Goal: Task Accomplishment & Management: Complete application form

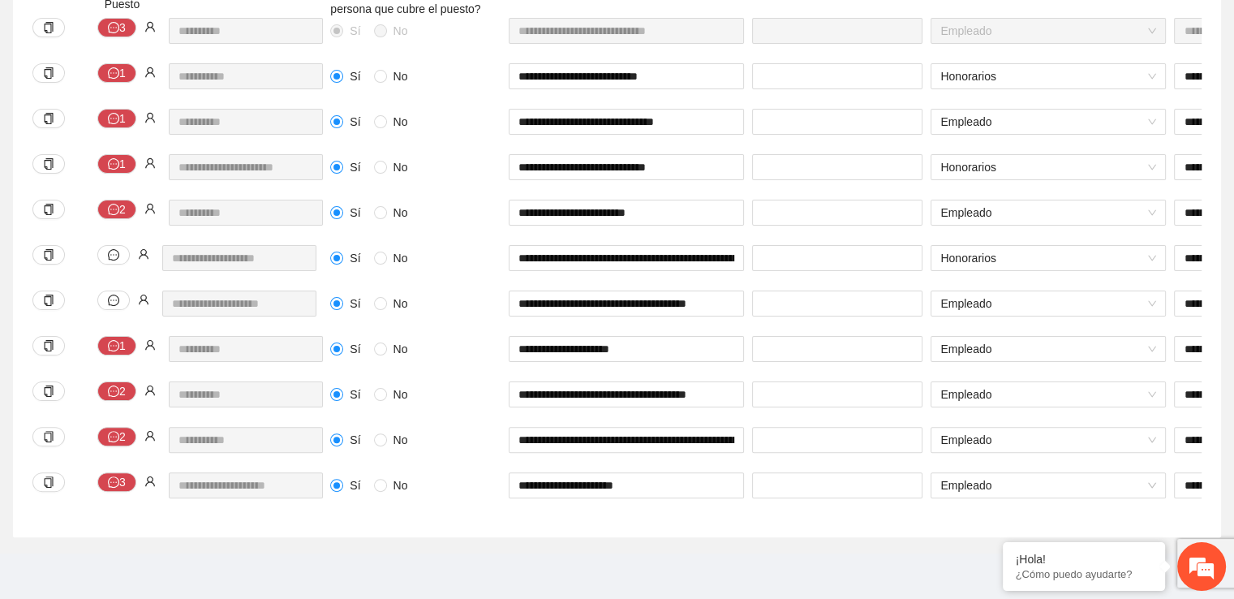
scroll to position [0, 674]
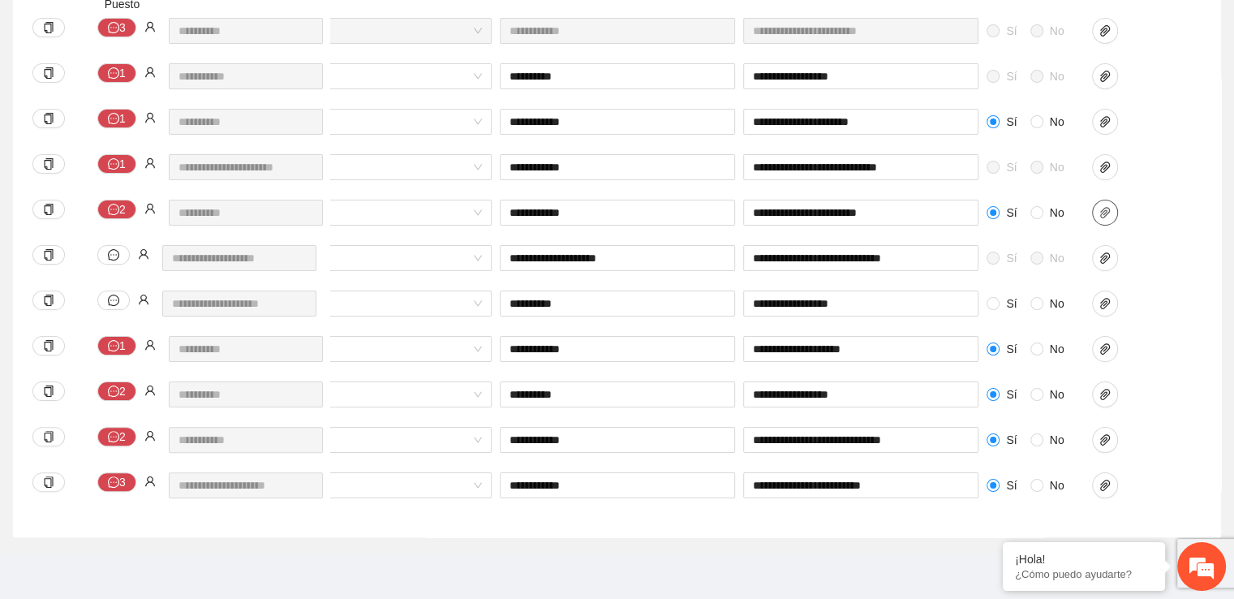
click at [1106, 206] on icon "paper-clip" at bounding box center [1104, 212] width 13 height 13
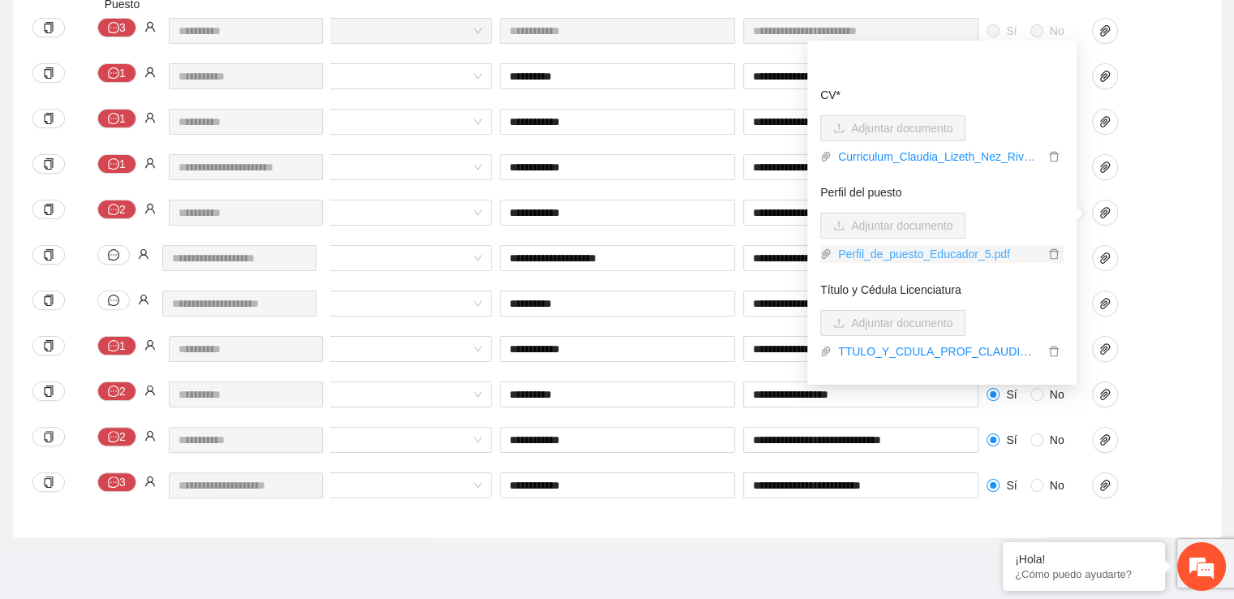
click at [1003, 245] on link "Perfil_de_puesto_Educador_5.pdf" at bounding box center [937, 254] width 213 height 18
click at [1202, 272] on div "**********" at bounding box center [617, 250] width 1208 height 574
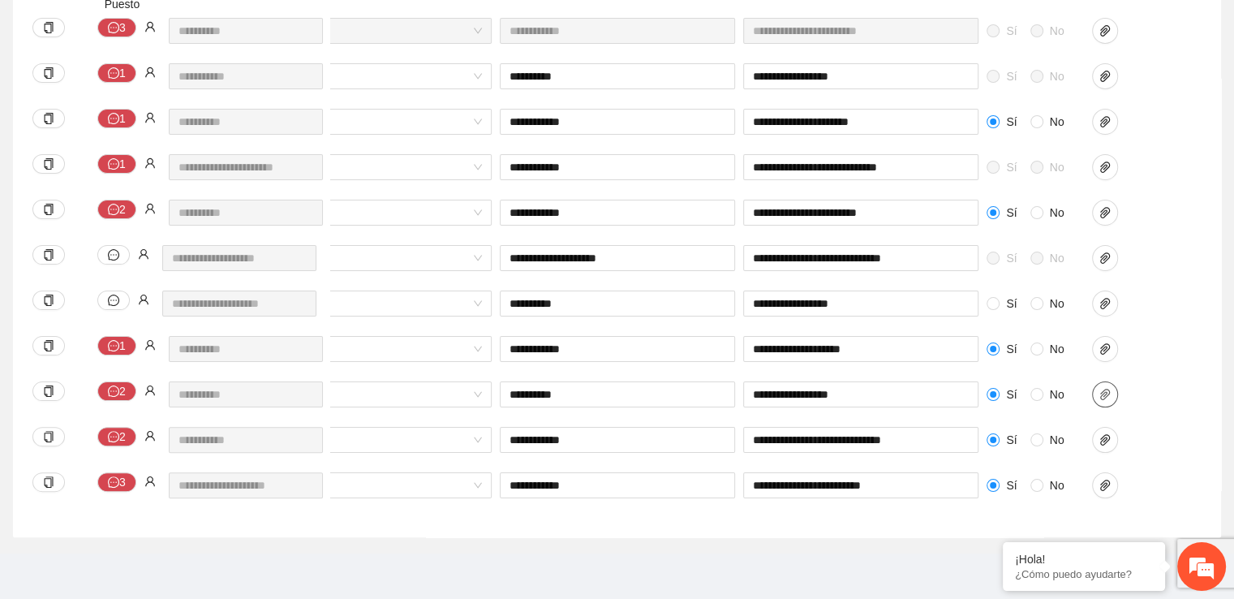
click at [1106, 388] on icon "paper-clip" at bounding box center [1104, 394] width 13 height 13
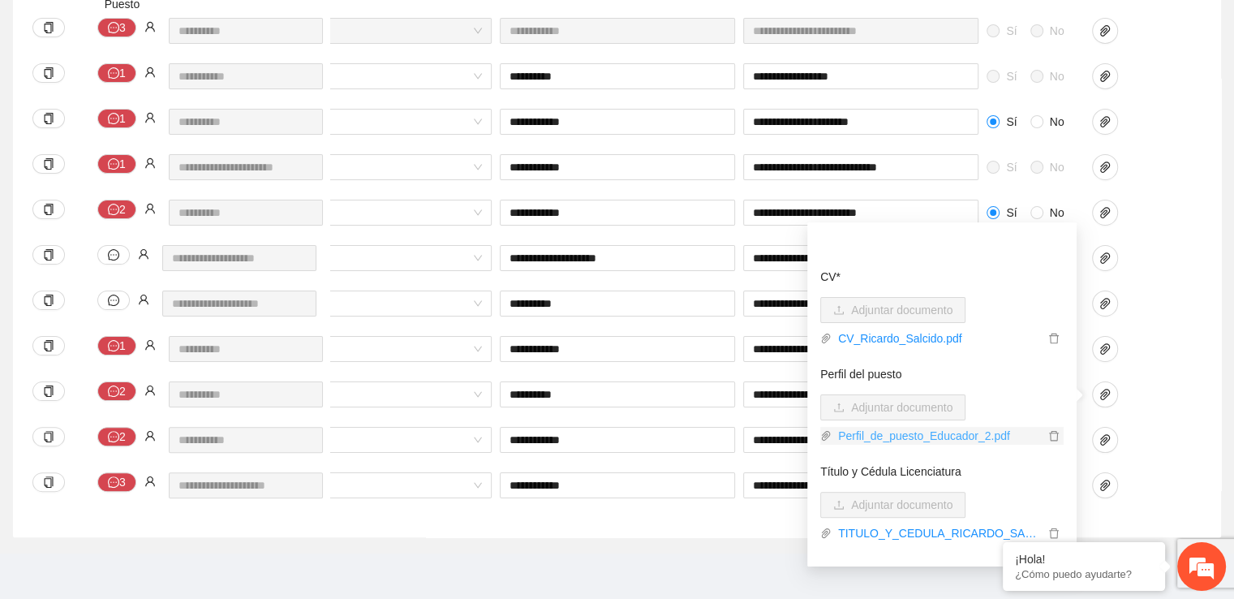
click at [997, 427] on link "Perfil_de_puesto_Educador_2.pdf" at bounding box center [937, 436] width 213 height 18
click at [1171, 442] on div "**********" at bounding box center [426, 449] width 1549 height 45
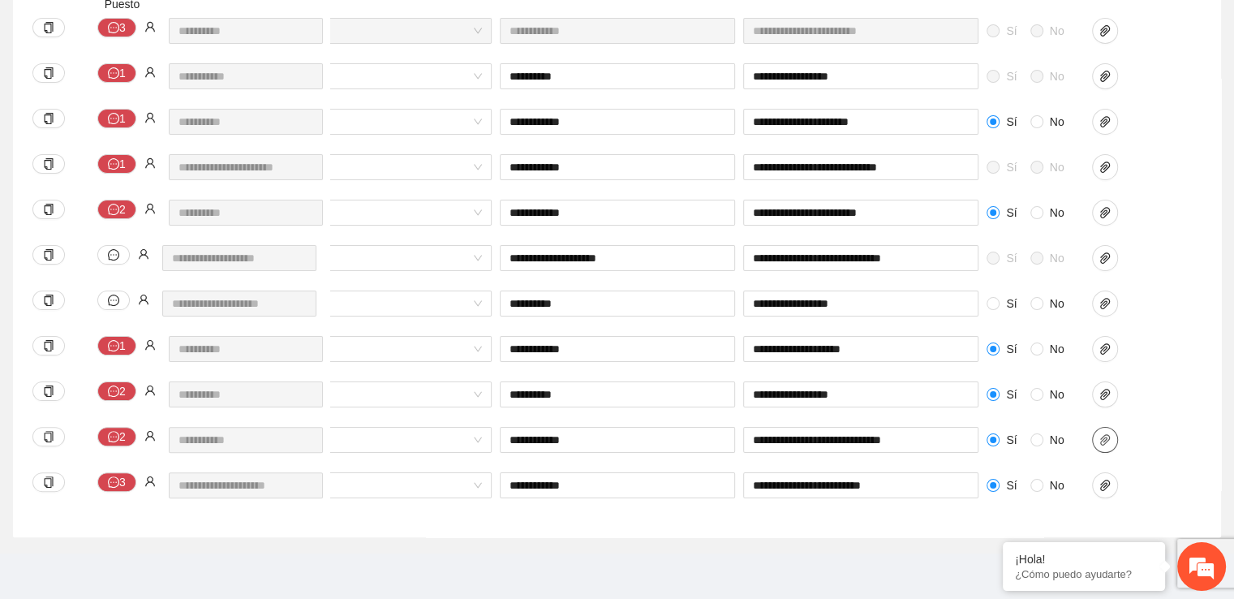
click at [1106, 433] on icon "paper-clip" at bounding box center [1104, 439] width 13 height 13
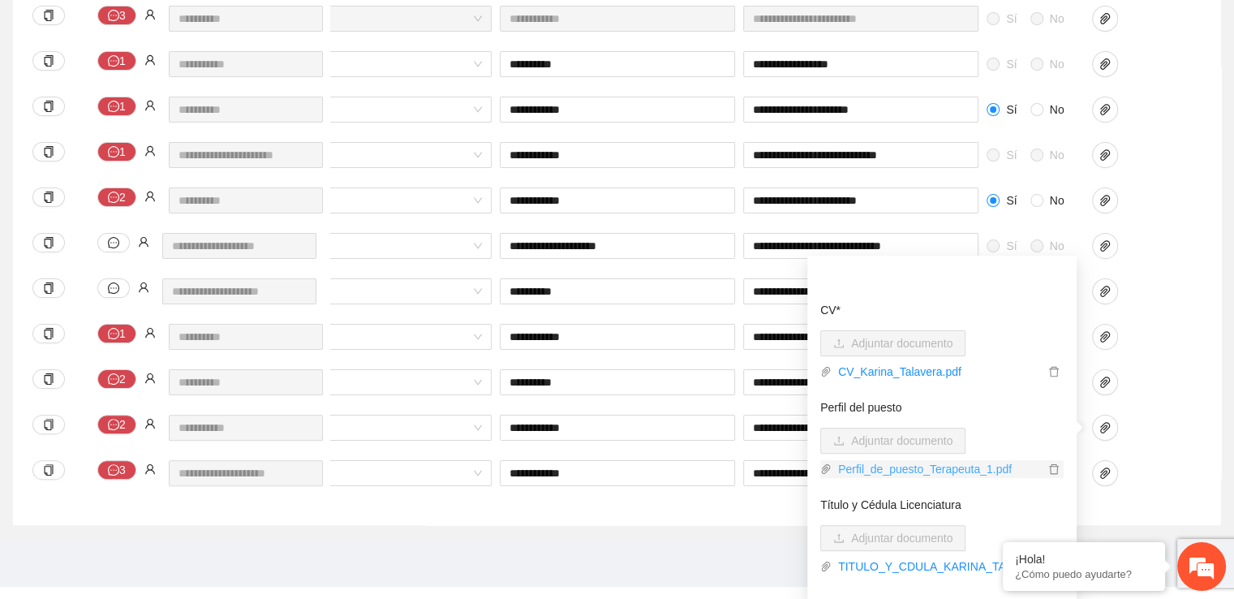
click at [983, 469] on link "Perfil_de_puesto_Terapeuta_1.pdf" at bounding box center [937, 469] width 213 height 18
click at [1170, 442] on div "**********" at bounding box center [426, 436] width 1549 height 45
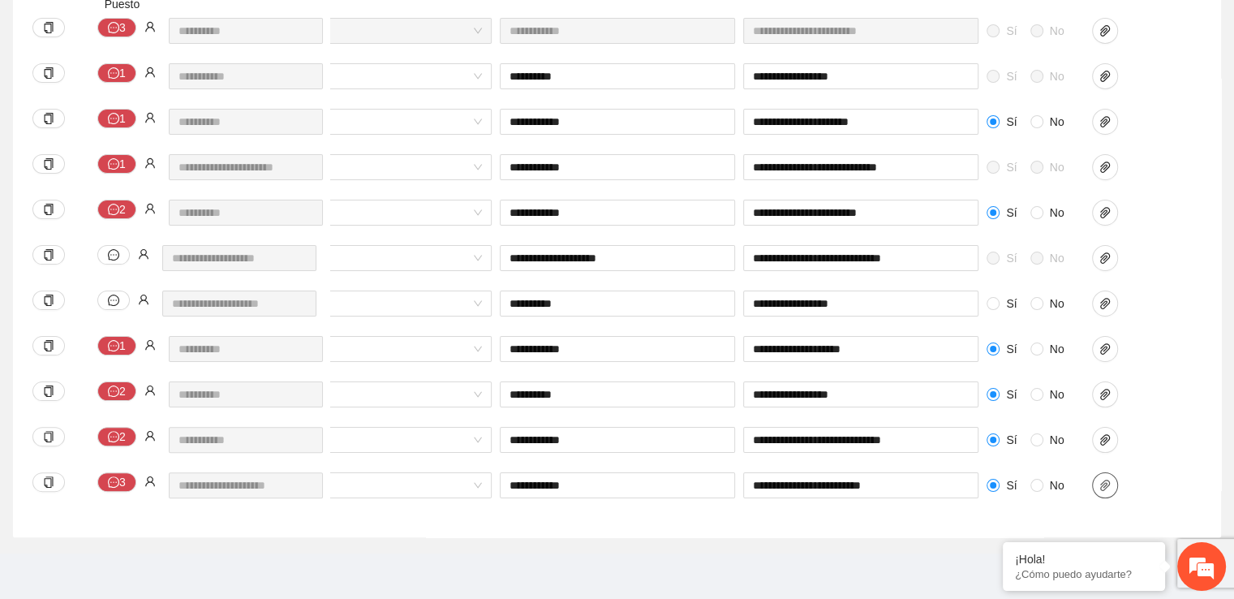
click at [1105, 482] on button "button" at bounding box center [1105, 485] width 26 height 26
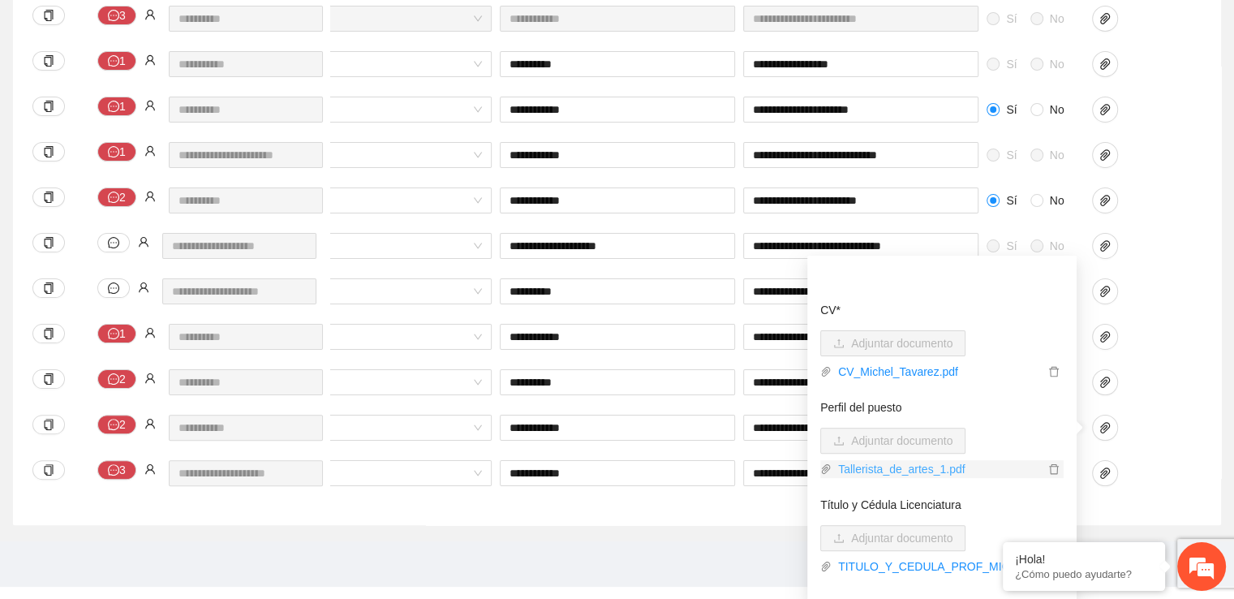
click at [942, 468] on link "Tallerista_de_artes_1.pdf" at bounding box center [937, 469] width 213 height 18
click at [1213, 346] on div "**********" at bounding box center [617, 238] width 1208 height 574
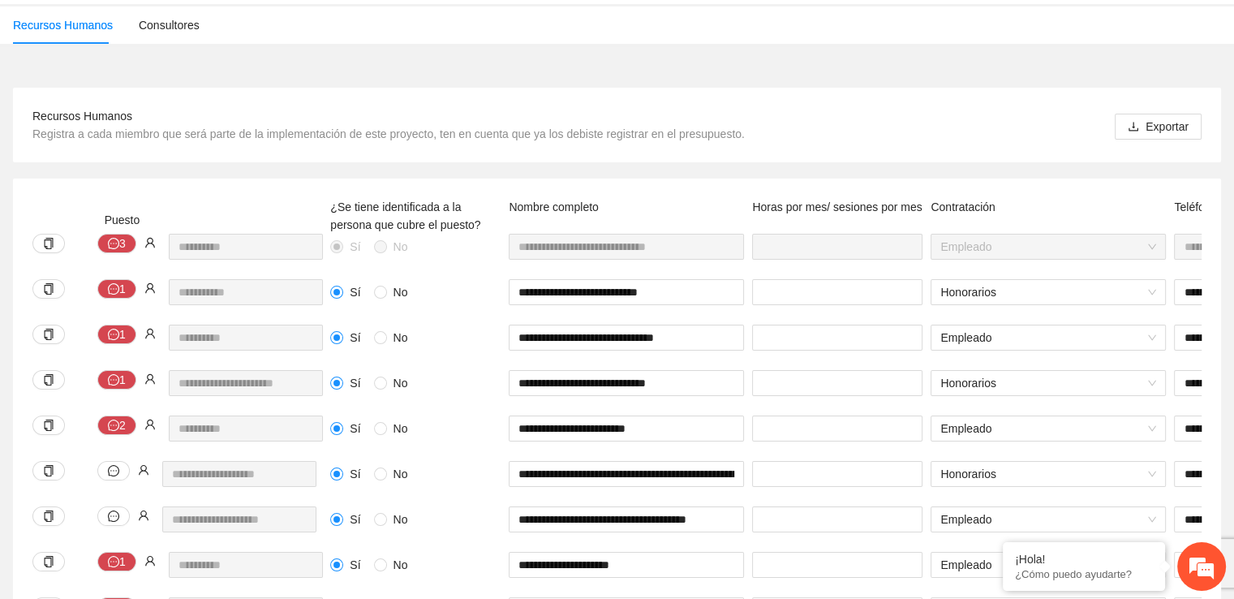
scroll to position [0, 0]
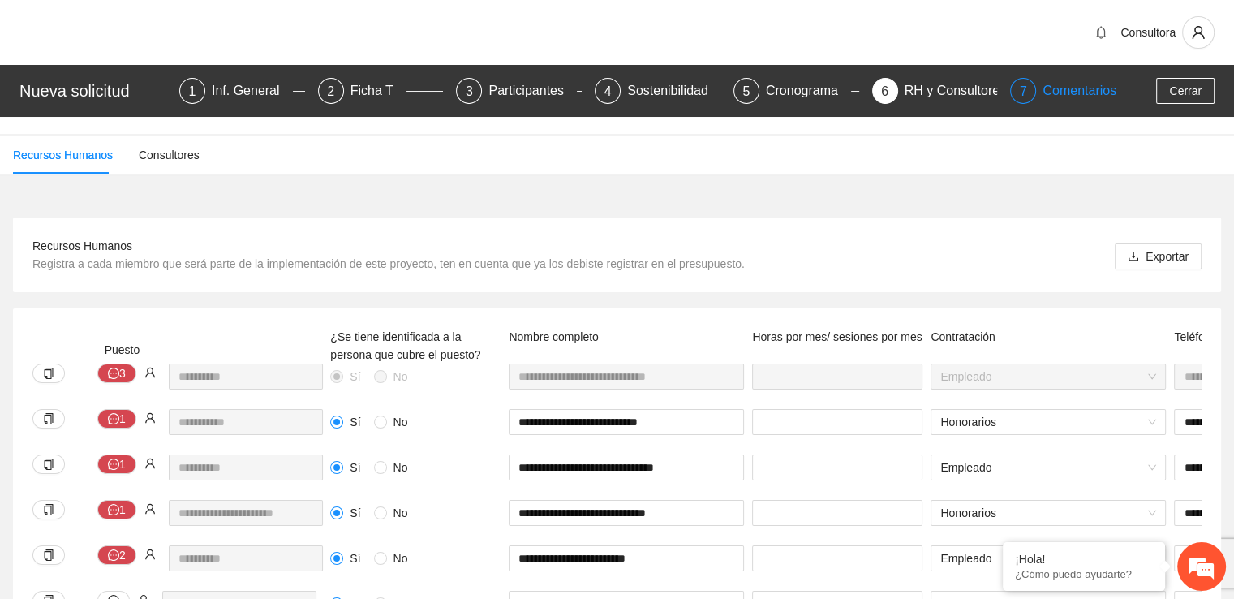
click at [1091, 92] on div "Comentarios" at bounding box center [1079, 91] width 74 height 26
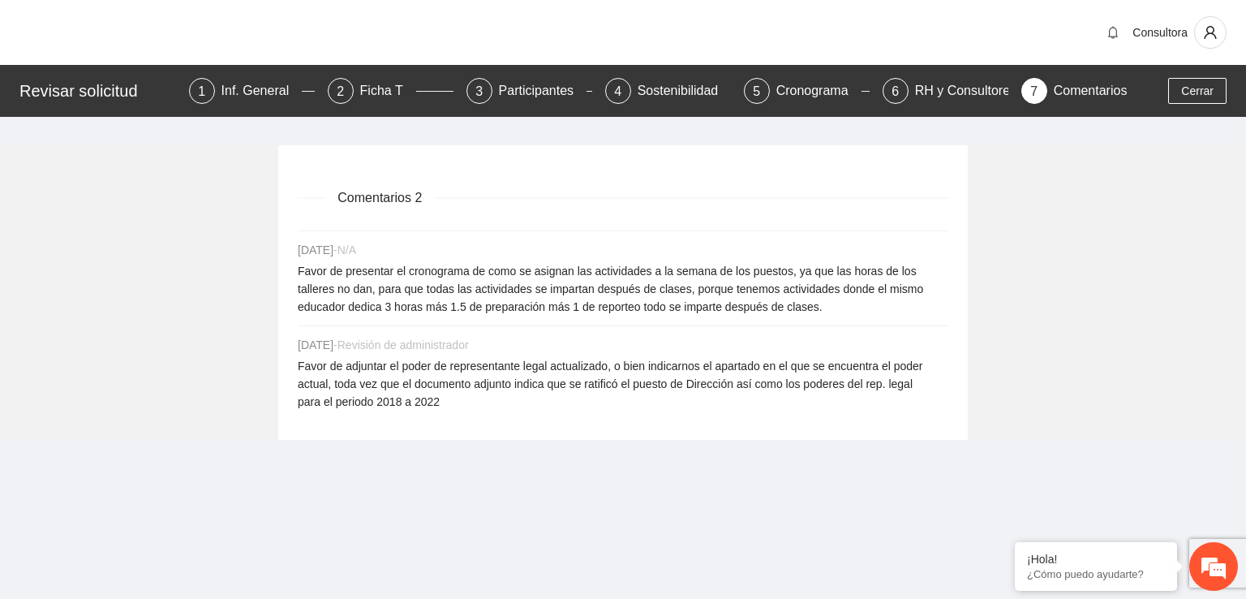
click at [252, 92] on div "Inf. General" at bounding box center [261, 91] width 81 height 26
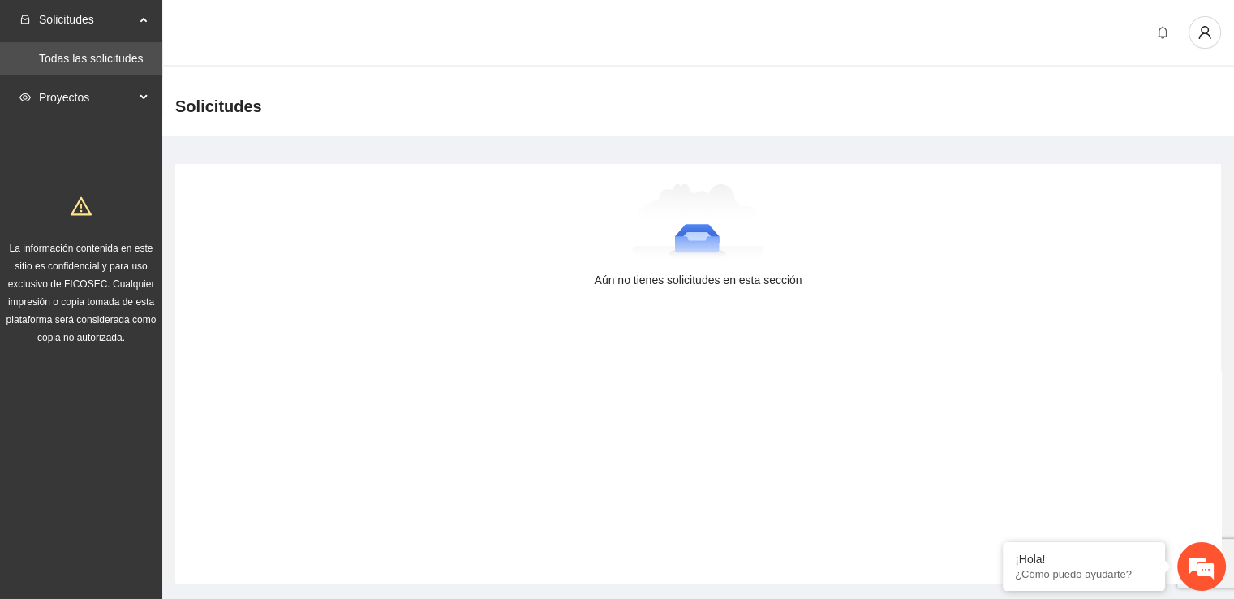
click at [143, 92] on div "Proyectos" at bounding box center [81, 97] width 162 height 32
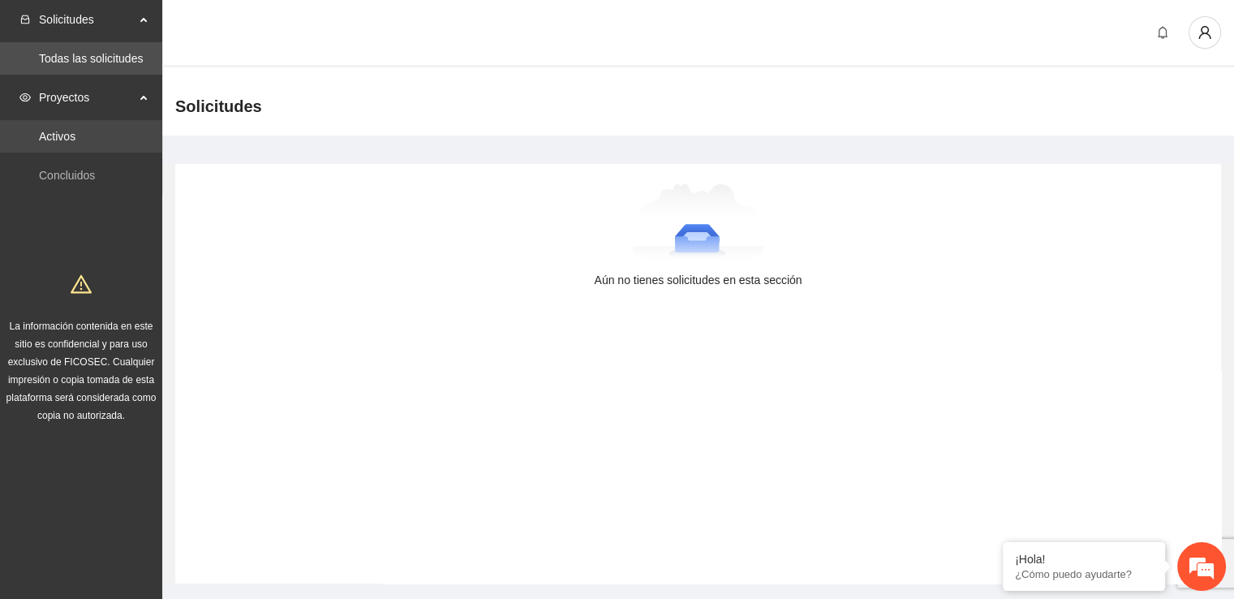
click at [75, 141] on link "Activos" at bounding box center [57, 136] width 36 height 13
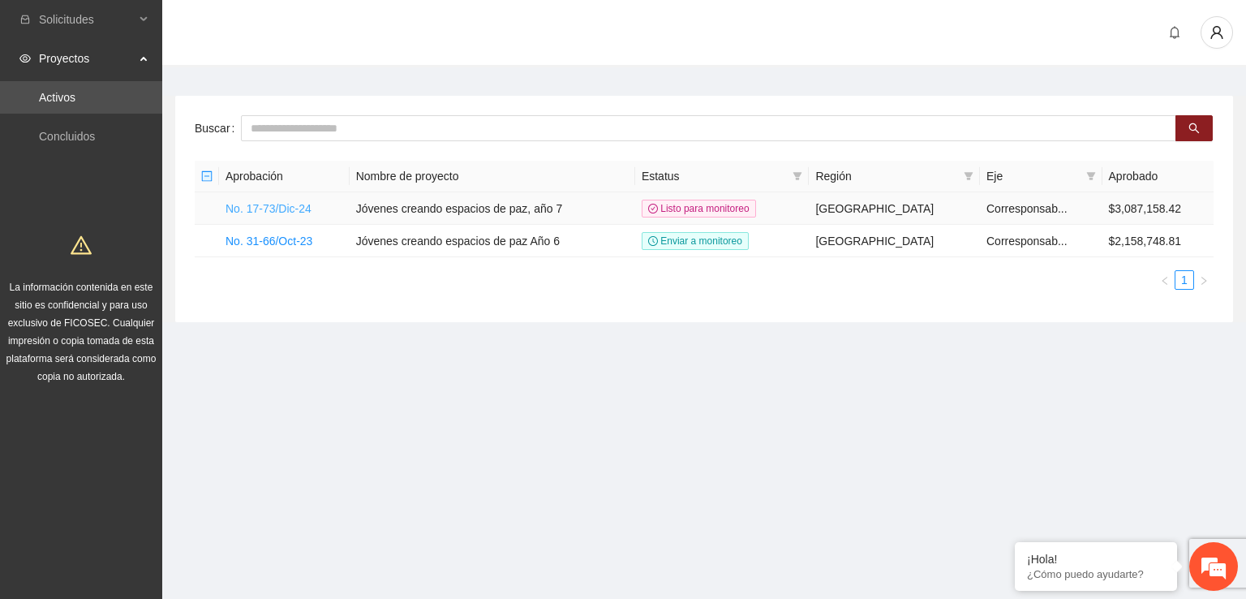
click at [294, 209] on link "No. 17-73/Dic-24" at bounding box center [268, 208] width 86 height 13
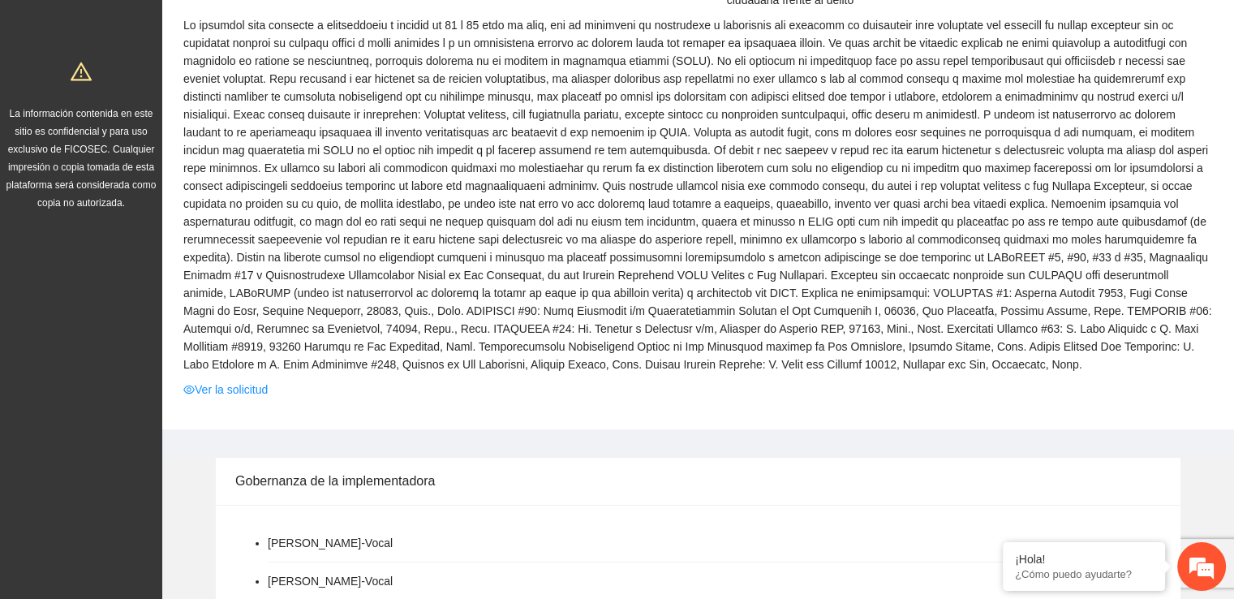
scroll to position [176, 0]
click at [259, 392] on link "Ver la solicitud" at bounding box center [225, 387] width 84 height 18
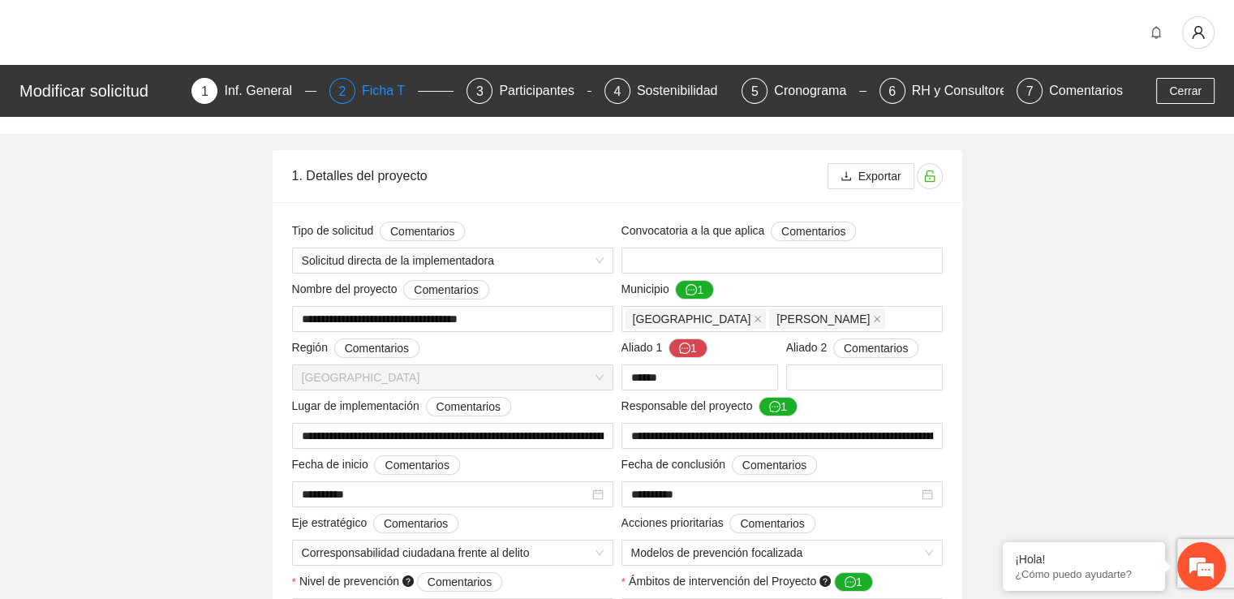
click at [383, 101] on div "Ficha T" at bounding box center [390, 91] width 56 height 26
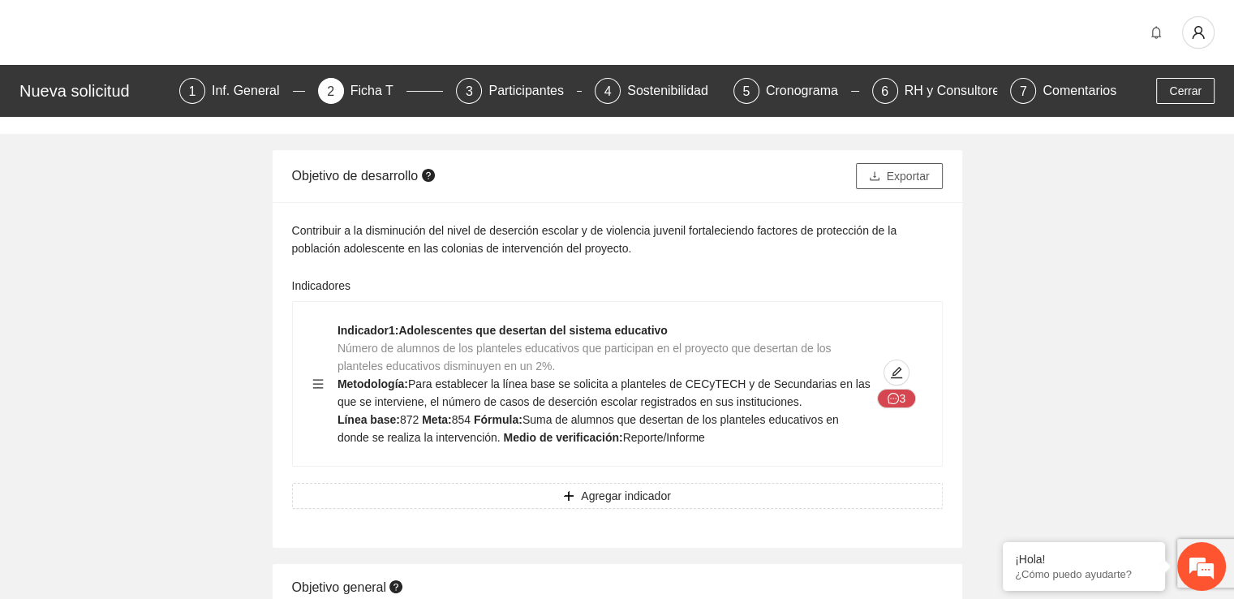
click at [889, 182] on span "Exportar" at bounding box center [908, 176] width 43 height 18
click at [260, 97] on div "Inf. General" at bounding box center [252, 91] width 81 height 26
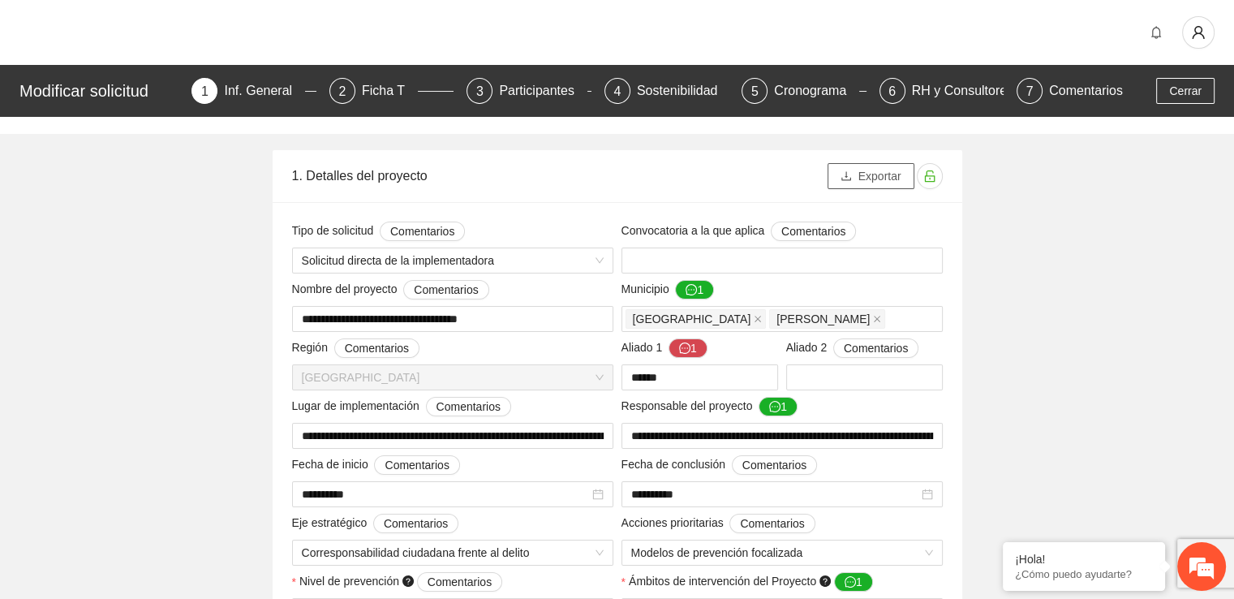
click at [891, 180] on span "Exportar" at bounding box center [879, 176] width 43 height 18
click at [872, 173] on span "Exportar" at bounding box center [879, 176] width 43 height 18
click at [396, 98] on div "Ficha T" at bounding box center [390, 91] width 56 height 26
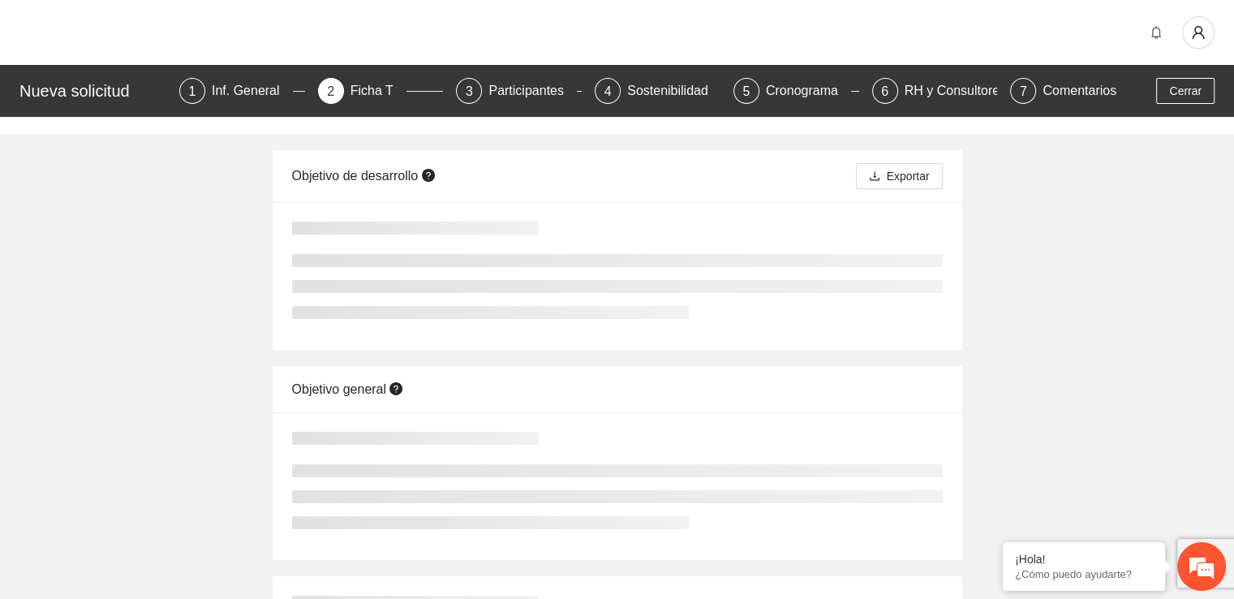
click at [238, 98] on div "Inf. General" at bounding box center [252, 91] width 81 height 26
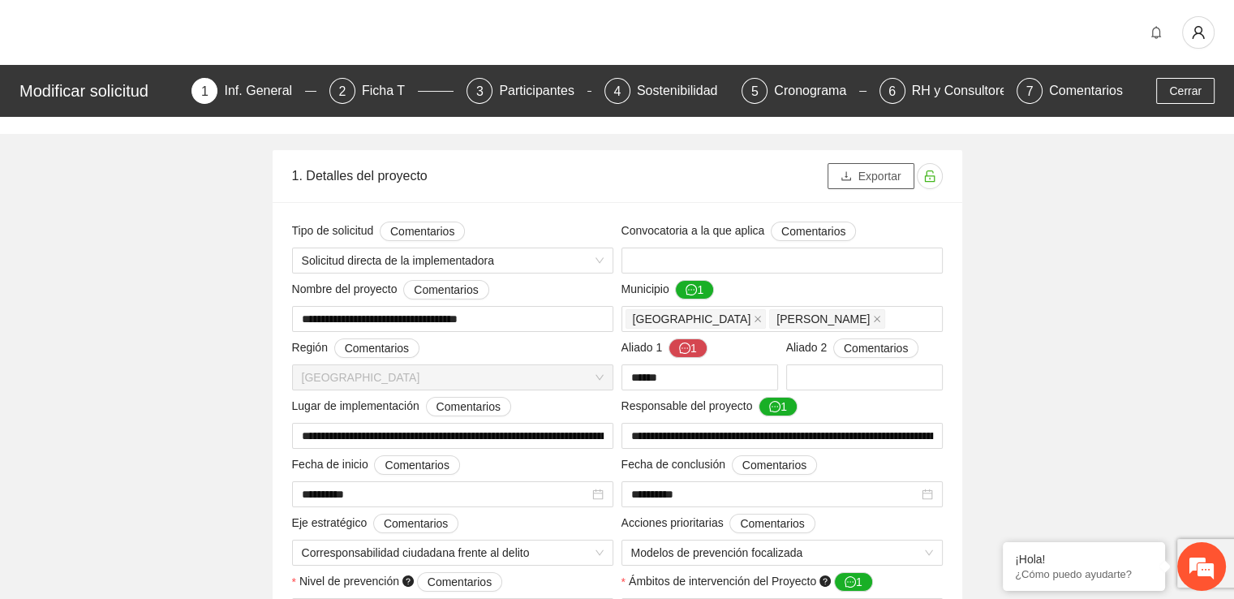
click at [887, 173] on span "Exportar" at bounding box center [879, 176] width 43 height 18
click at [933, 181] on icon "unlock" at bounding box center [929, 175] width 11 height 11
click at [933, 181] on icon "lock" at bounding box center [929, 175] width 11 height 11
click at [889, 179] on span "Exportar" at bounding box center [879, 176] width 43 height 18
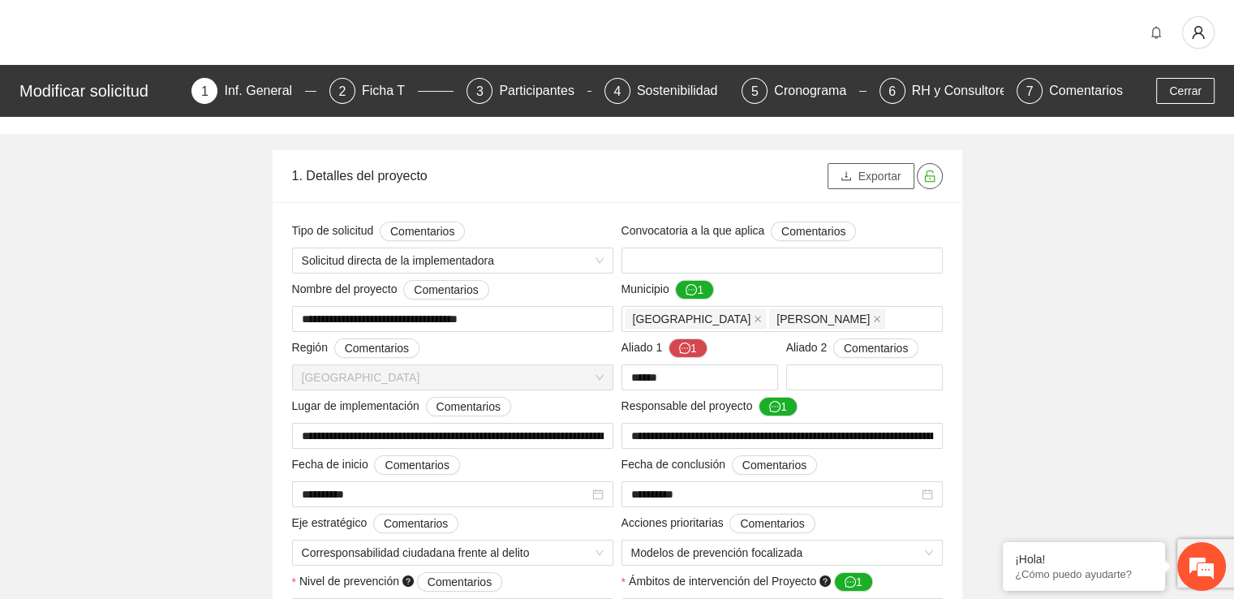
click at [884, 173] on span "Exportar" at bounding box center [879, 176] width 43 height 18
click at [265, 95] on div "Inf. General" at bounding box center [264, 91] width 81 height 26
click at [871, 185] on button "Exportar" at bounding box center [870, 176] width 87 height 26
click at [558, 97] on div "Participantes" at bounding box center [543, 91] width 88 height 26
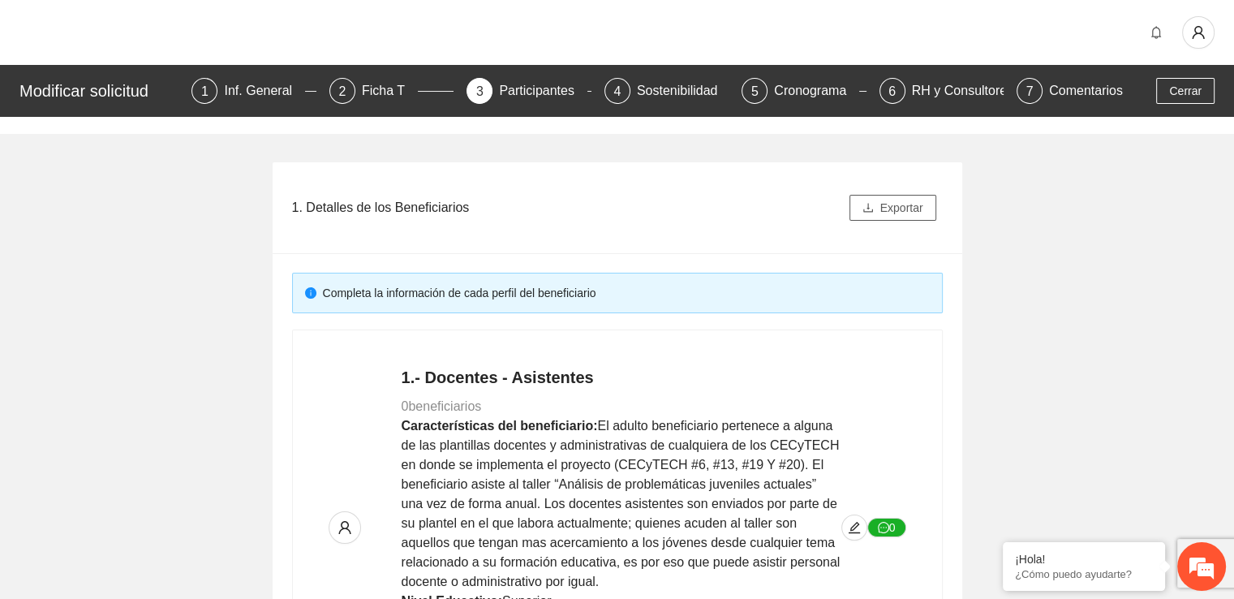
click at [882, 208] on span "Exportar" at bounding box center [901, 208] width 43 height 18
click at [276, 80] on div "Inf. General" at bounding box center [264, 91] width 81 height 26
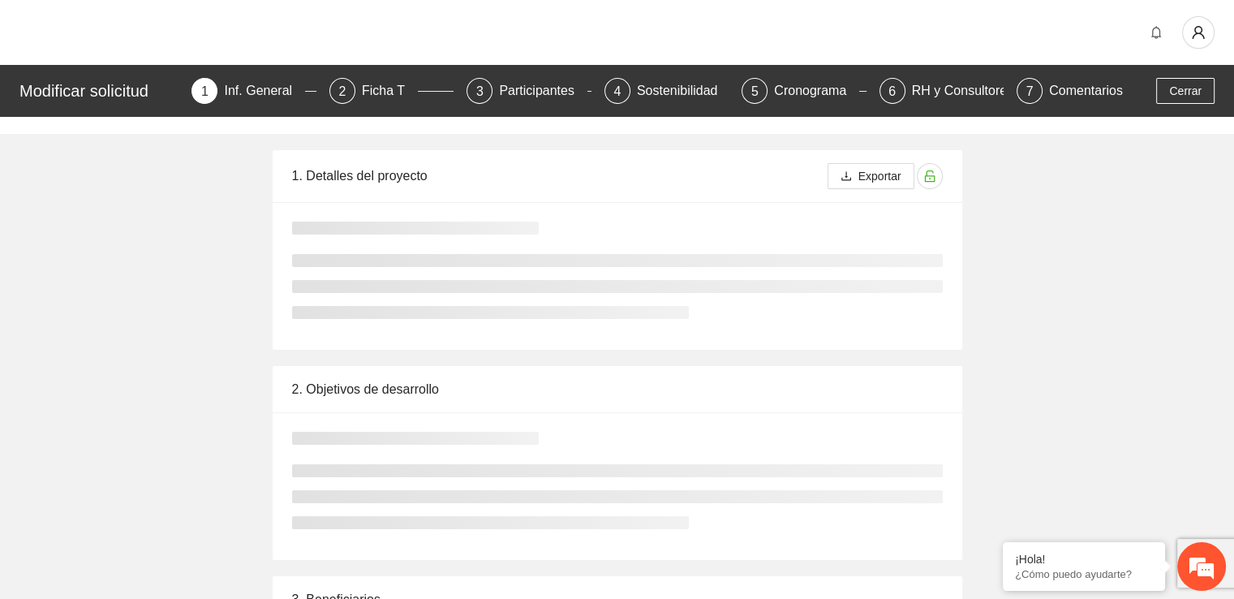
click at [281, 90] on div "Inf. General" at bounding box center [264, 91] width 81 height 26
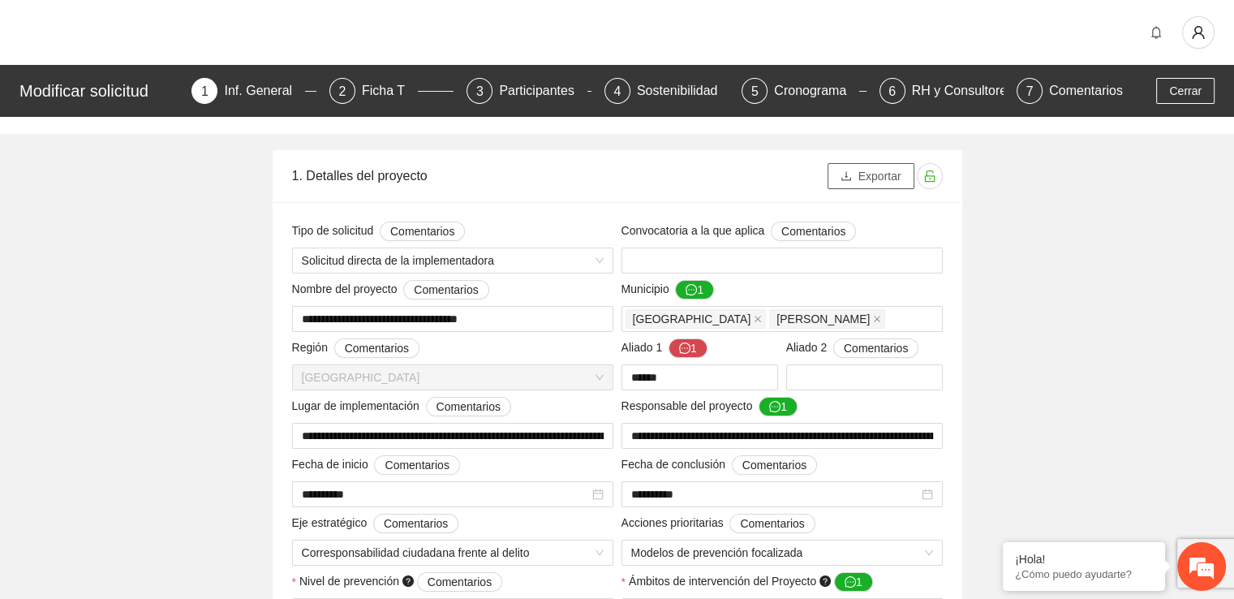
click at [860, 180] on span "Exportar" at bounding box center [879, 176] width 43 height 18
click at [922, 84] on div "RH y Consultores" at bounding box center [969, 91] width 114 height 26
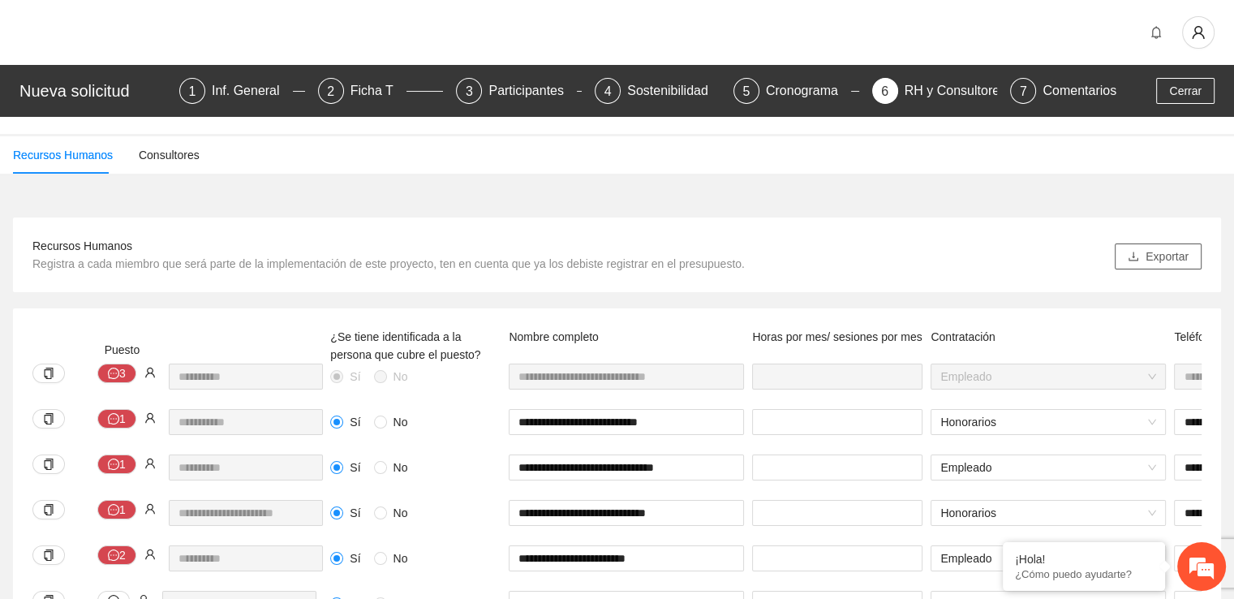
click at [1151, 268] on button "Exportar" at bounding box center [1157, 256] width 87 height 26
click at [656, 92] on div "Sostenibilidad" at bounding box center [674, 91] width 94 height 26
click at [270, 88] on div "Inf. General" at bounding box center [252, 91] width 81 height 26
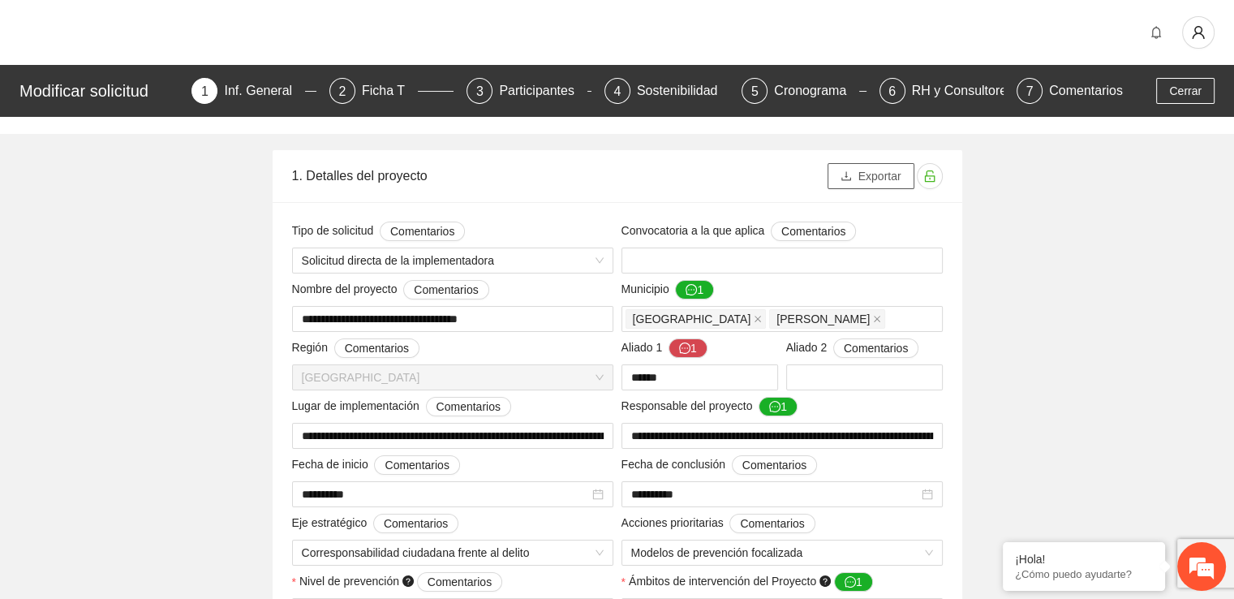
click at [871, 172] on span "Exportar" at bounding box center [879, 176] width 43 height 18
click at [931, 184] on button "button" at bounding box center [930, 176] width 26 height 26
click at [869, 178] on span "Exportar" at bounding box center [879, 176] width 43 height 18
click at [938, 174] on span "lock" at bounding box center [929, 176] width 24 height 13
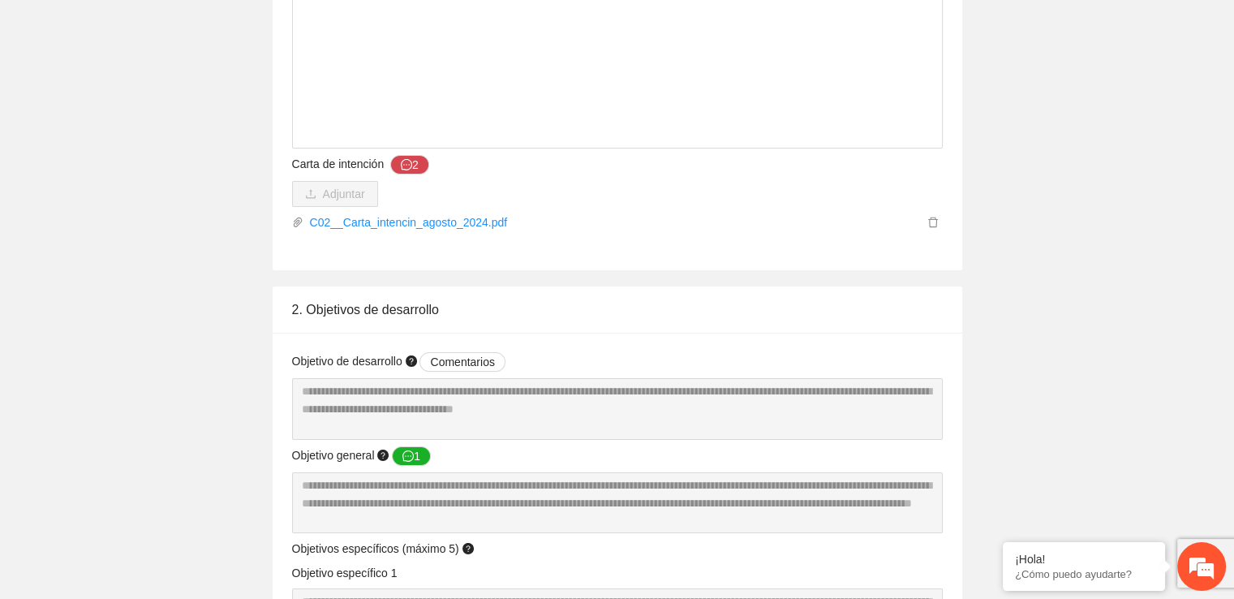
scroll to position [5253, 0]
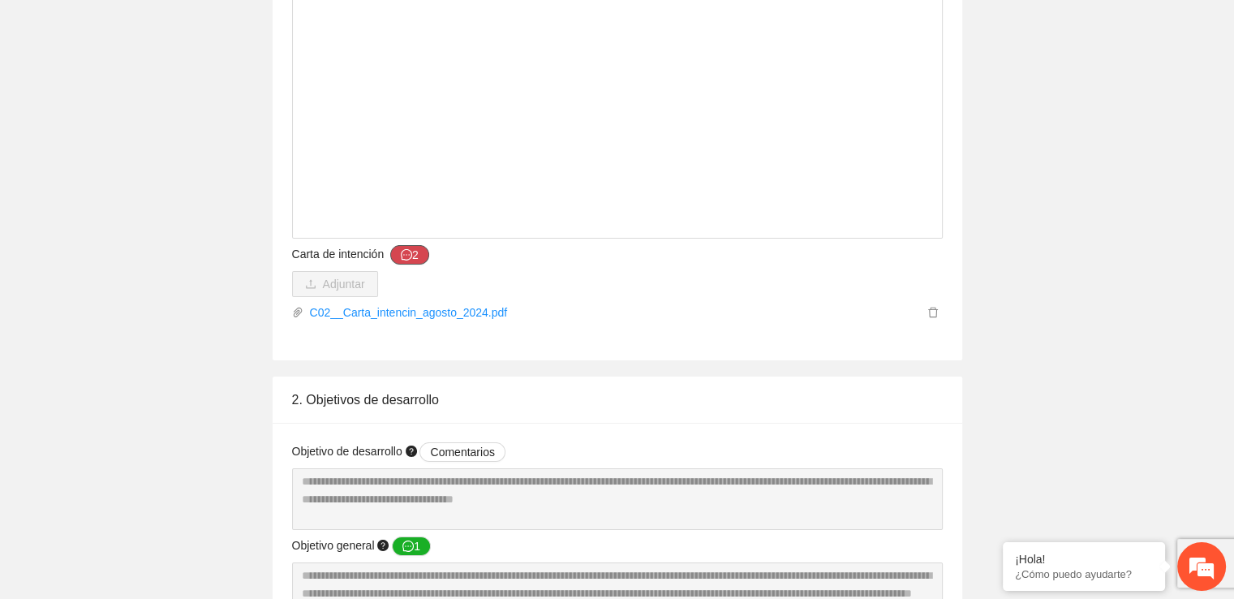
click at [416, 251] on button "2" at bounding box center [409, 254] width 39 height 19
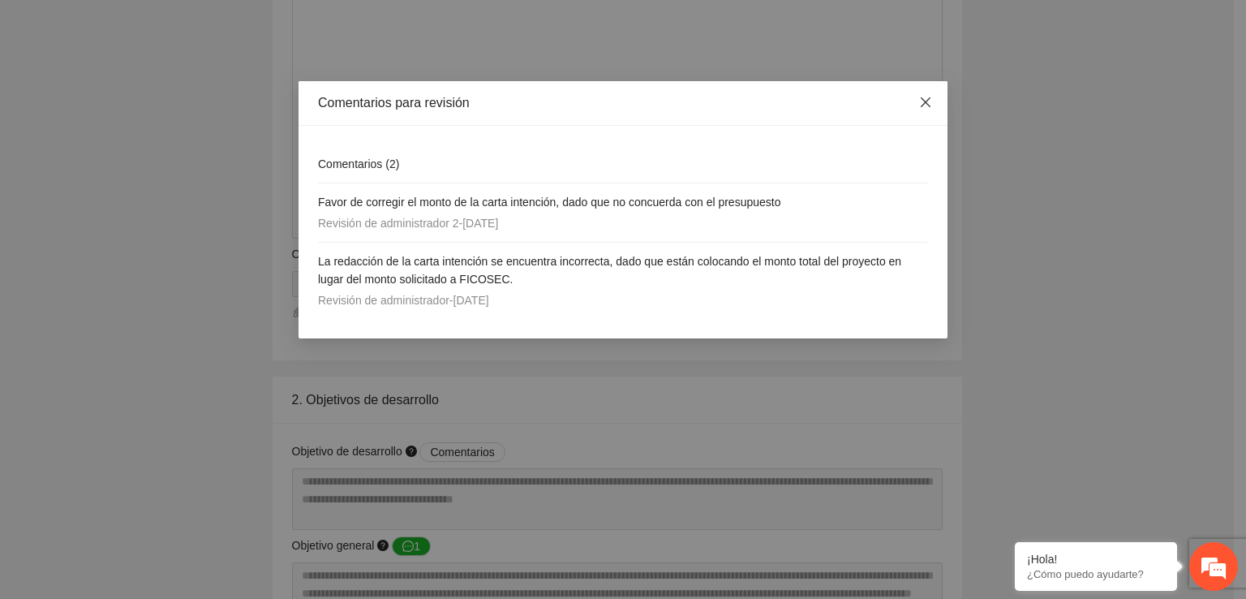
click at [925, 105] on icon "close" at bounding box center [925, 102] width 13 height 13
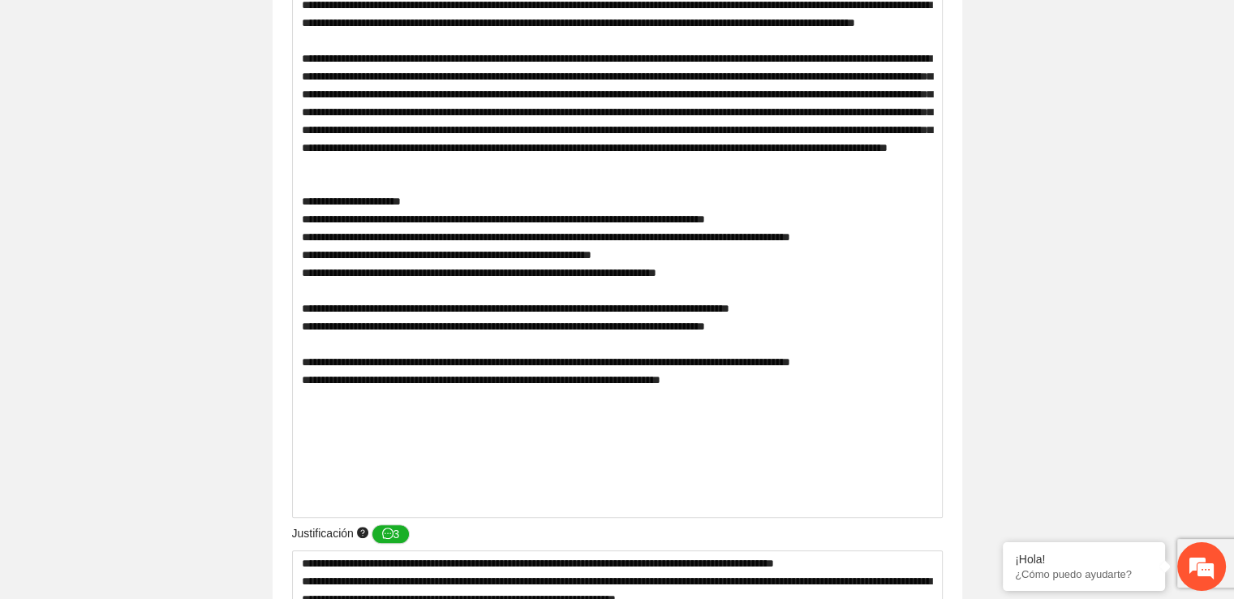
scroll to position [0, 0]
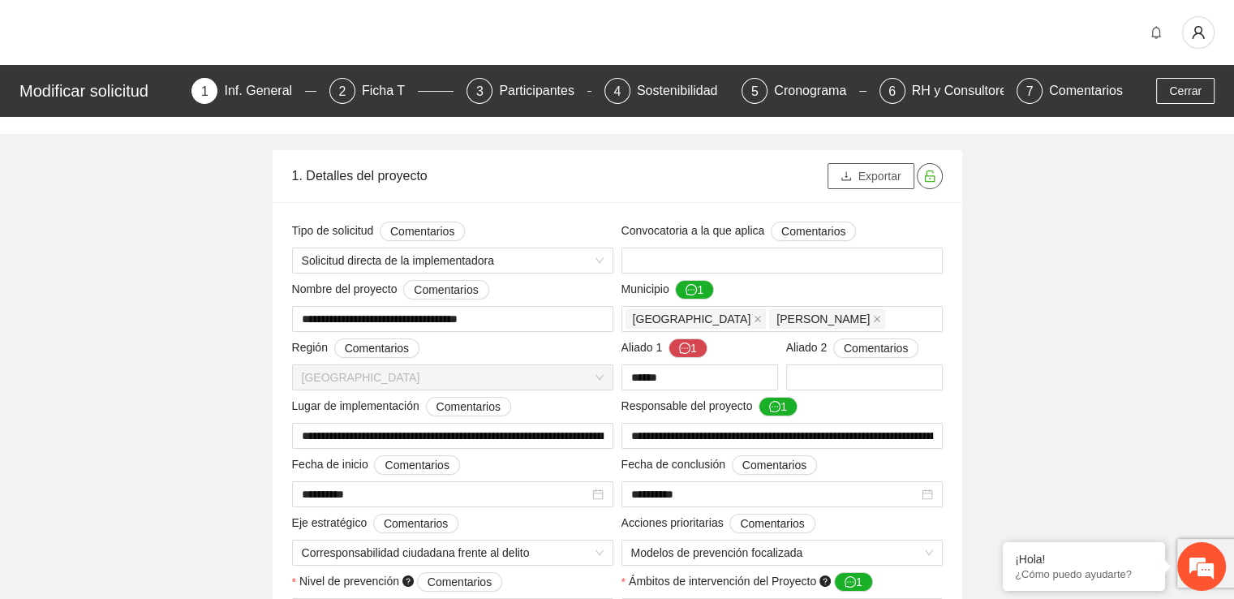
click at [877, 179] on span "Exportar" at bounding box center [879, 176] width 43 height 18
click at [835, 176] on button "Exportar" at bounding box center [870, 176] width 87 height 26
click at [597, 30] on icon "close-circle" at bounding box center [601, 30] width 13 height 13
click at [887, 182] on span "Exportar" at bounding box center [879, 176] width 43 height 18
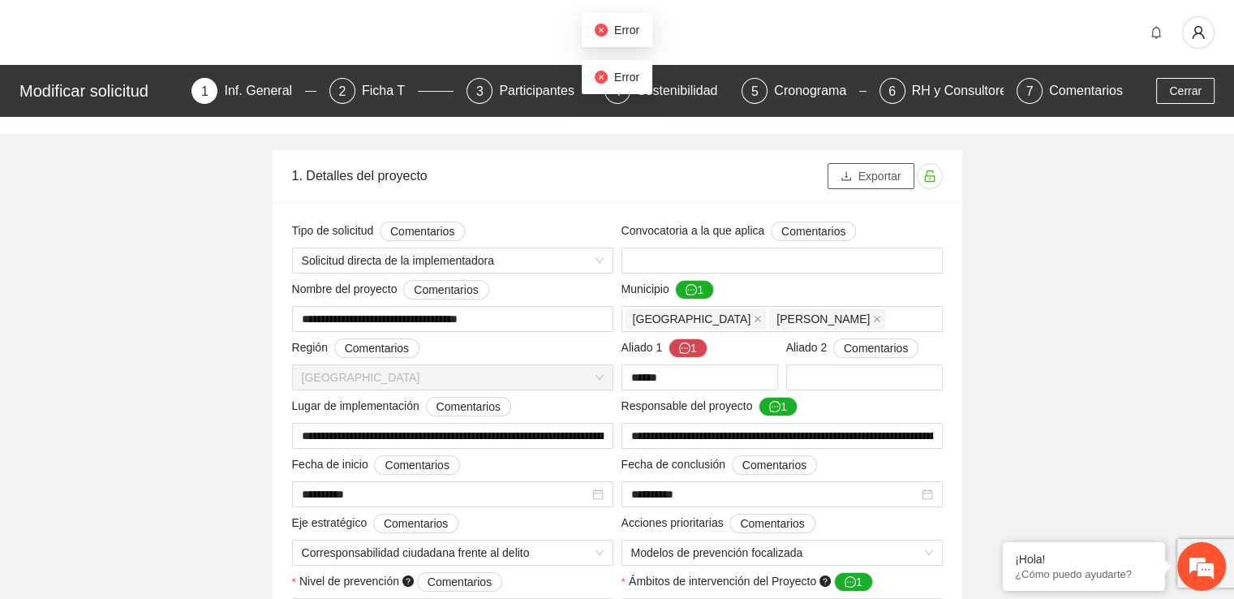
click at [887, 182] on span "Exportar" at bounding box center [879, 176] width 43 height 18
